Goal: Task Accomplishment & Management: Complete application form

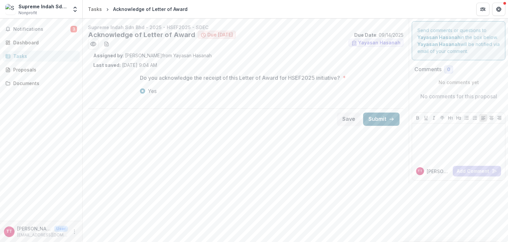
click at [391, 115] on button "Submit" at bounding box center [381, 119] width 36 height 13
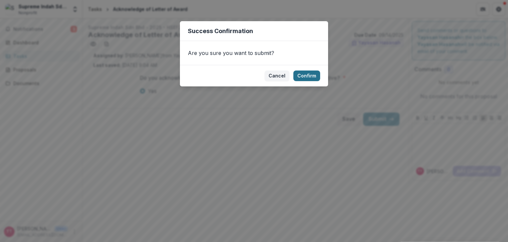
click at [301, 76] on button "Confirm" at bounding box center [307, 76] width 27 height 11
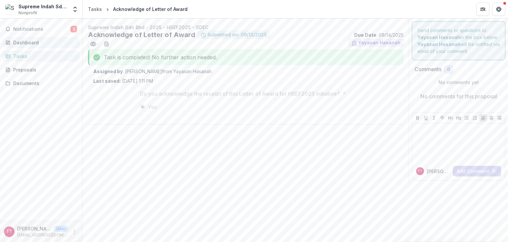
click at [22, 44] on div "Dashboard" at bounding box center [43, 42] width 61 height 7
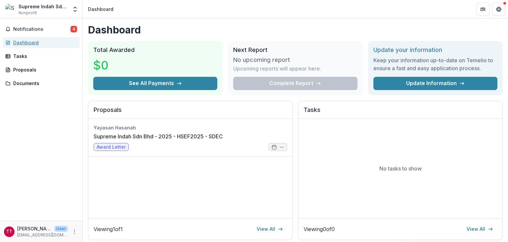
scroll to position [76, 0]
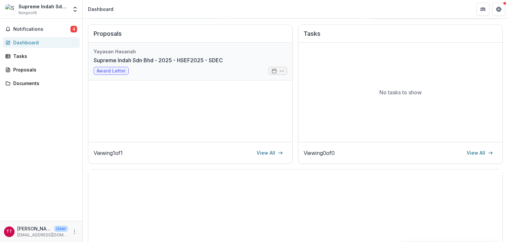
click at [110, 64] on link "Supreme Indah Sdn Bhd - 2025 - HSEF2025 - SDEC" at bounding box center [158, 60] width 129 height 8
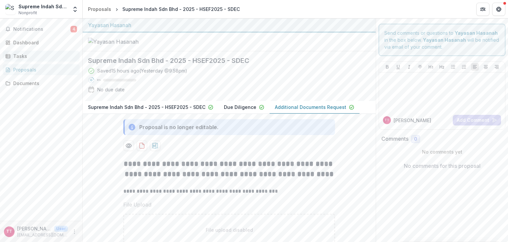
click at [16, 58] on div "Tasks" at bounding box center [43, 56] width 61 height 7
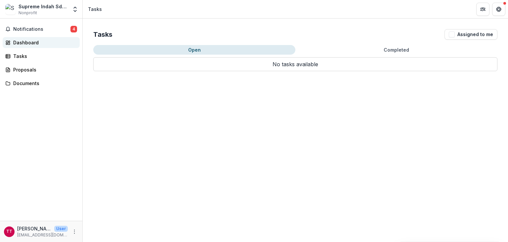
click at [22, 40] on div "Dashboard" at bounding box center [43, 42] width 61 height 7
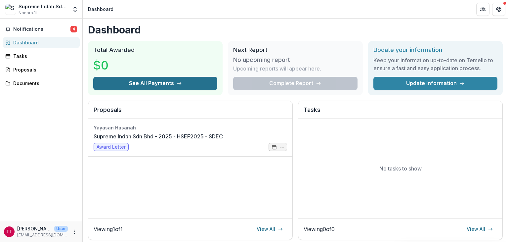
click at [154, 79] on button "See All Payments" at bounding box center [155, 83] width 124 height 13
click at [101, 79] on button "See All Payments" at bounding box center [155, 83] width 124 height 13
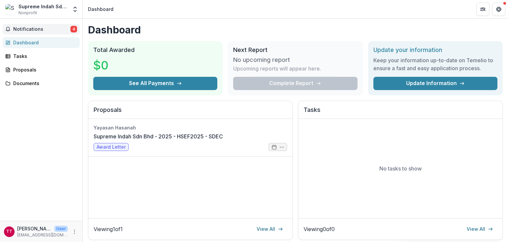
click at [17, 32] on button "Notifications 4" at bounding box center [41, 29] width 77 height 11
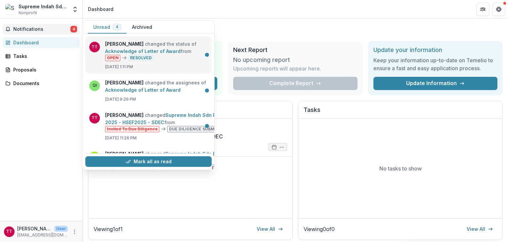
click at [140, 54] on link "Acknowledge of Letter of Award" at bounding box center [142, 51] width 75 height 6
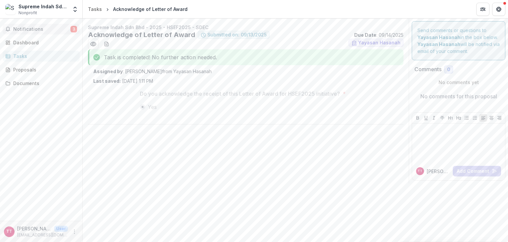
click at [32, 29] on span "Notifications" at bounding box center [41, 29] width 57 height 6
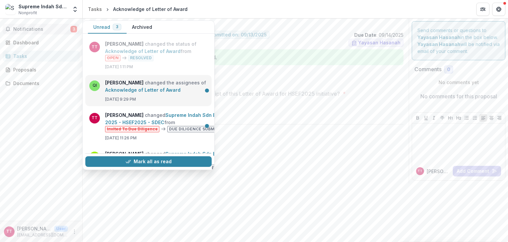
click at [138, 87] on link "Acknowledge of Letter of Award" at bounding box center [142, 90] width 75 height 6
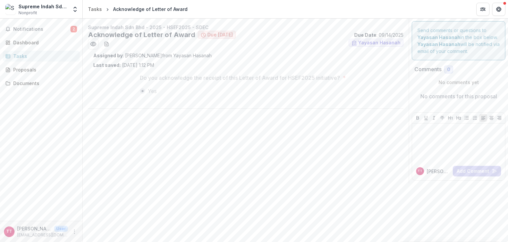
click at [27, 21] on div "Notifications 2 Dashboard Tasks Proposals Documents" at bounding box center [41, 120] width 82 height 202
click at [31, 29] on span "Notifications" at bounding box center [41, 29] width 57 height 6
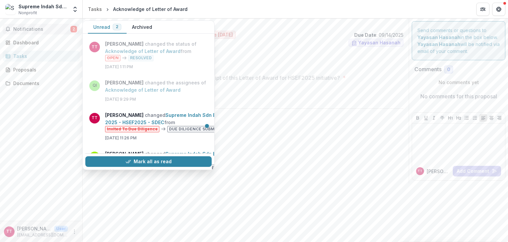
click at [250, 38] on div "Acknowledge of Letter of Award Due [DATE] Due Date : [DATE]" at bounding box center [246, 35] width 316 height 8
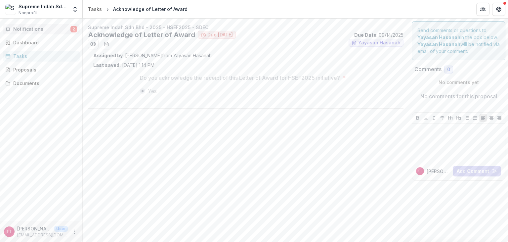
click at [38, 31] on span "Notifications" at bounding box center [41, 29] width 57 height 6
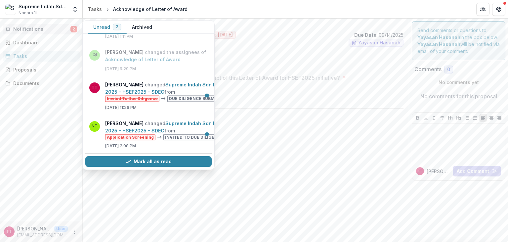
scroll to position [30, 0]
click at [32, 31] on span "Notifications" at bounding box center [41, 29] width 57 height 6
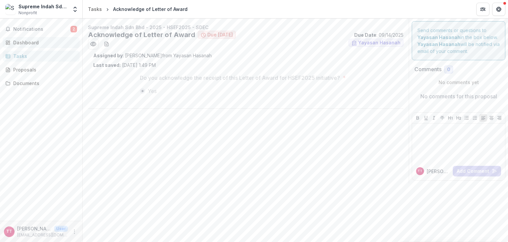
click at [29, 41] on div "Dashboard" at bounding box center [43, 42] width 61 height 7
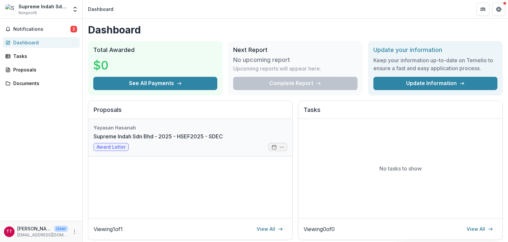
click at [117, 140] on link "Supreme Indah Sdn Bhd - 2025 - HSEF2025 - SDEC" at bounding box center [158, 136] width 129 height 8
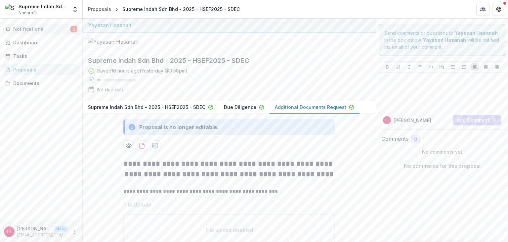
click at [37, 30] on span "Notifications" at bounding box center [41, 29] width 57 height 6
click at [36, 44] on div "Dashboard" at bounding box center [43, 42] width 61 height 7
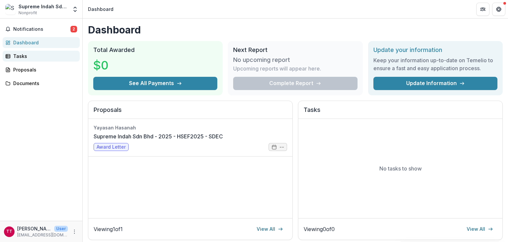
click at [16, 54] on div "Tasks" at bounding box center [43, 56] width 61 height 7
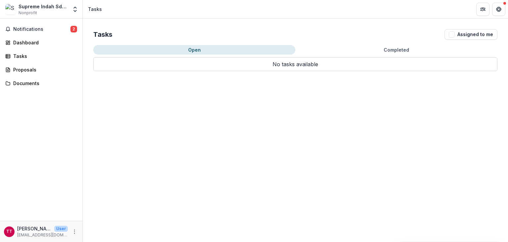
click at [164, 49] on button "Open" at bounding box center [194, 50] width 202 height 10
click at [36, 68] on div "Proposals" at bounding box center [43, 69] width 61 height 7
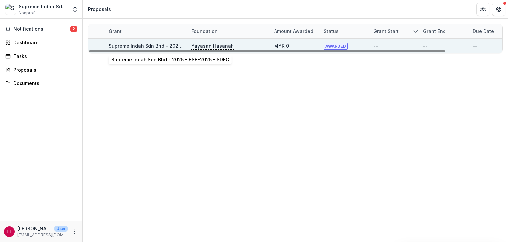
click at [165, 45] on link "Supreme Indah Sdn Bhd - 2025 - HSEF2025 - SDEC" at bounding box center [168, 46] width 118 height 6
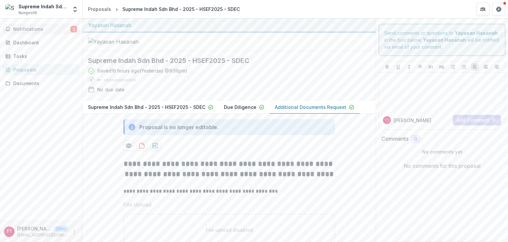
click at [15, 29] on span "Notifications" at bounding box center [41, 29] width 57 height 6
